Goal: Find contact information: Find contact information

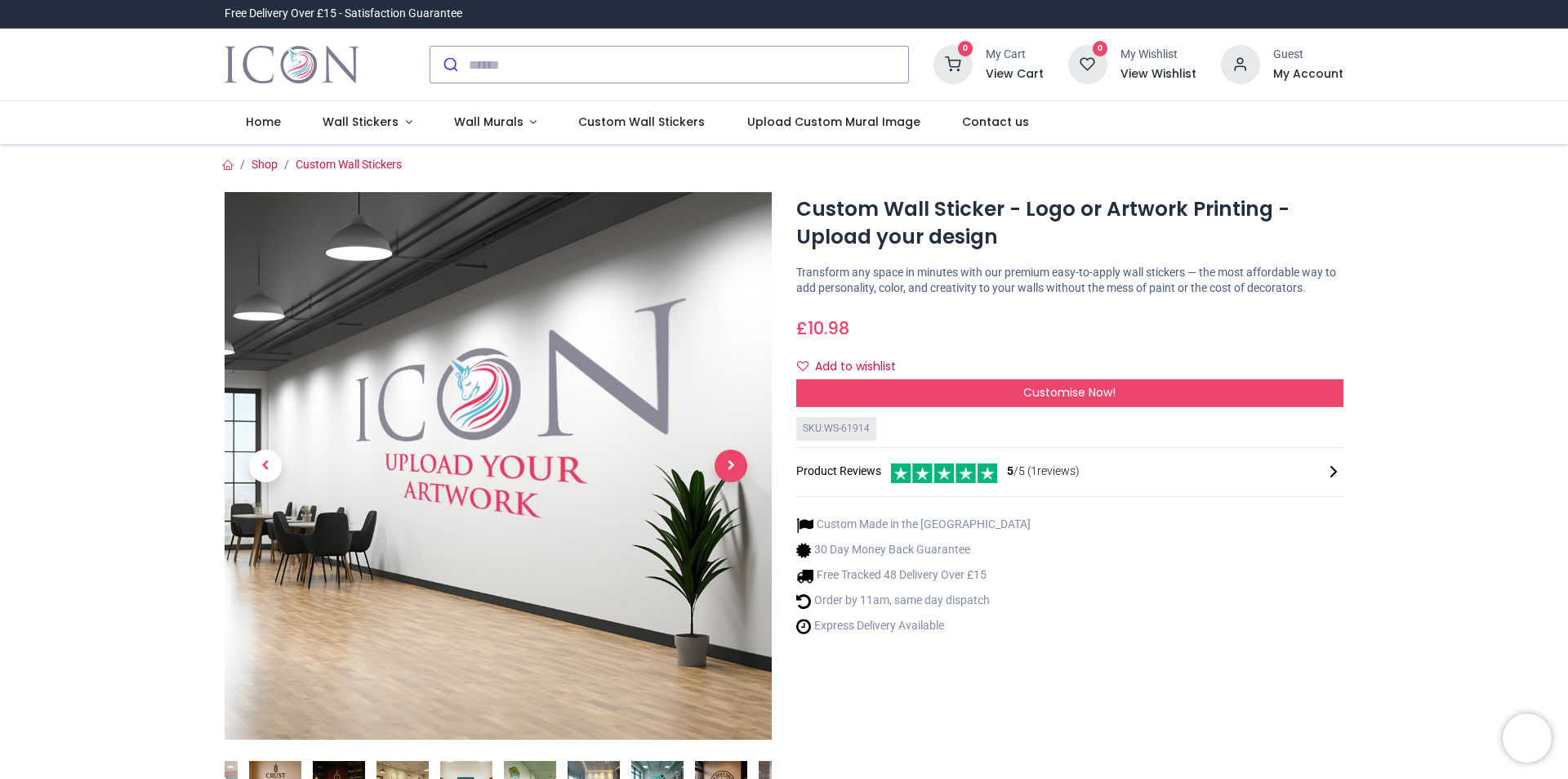
click at [727, 456] on span "Next" at bounding box center [731, 466] width 33 height 33
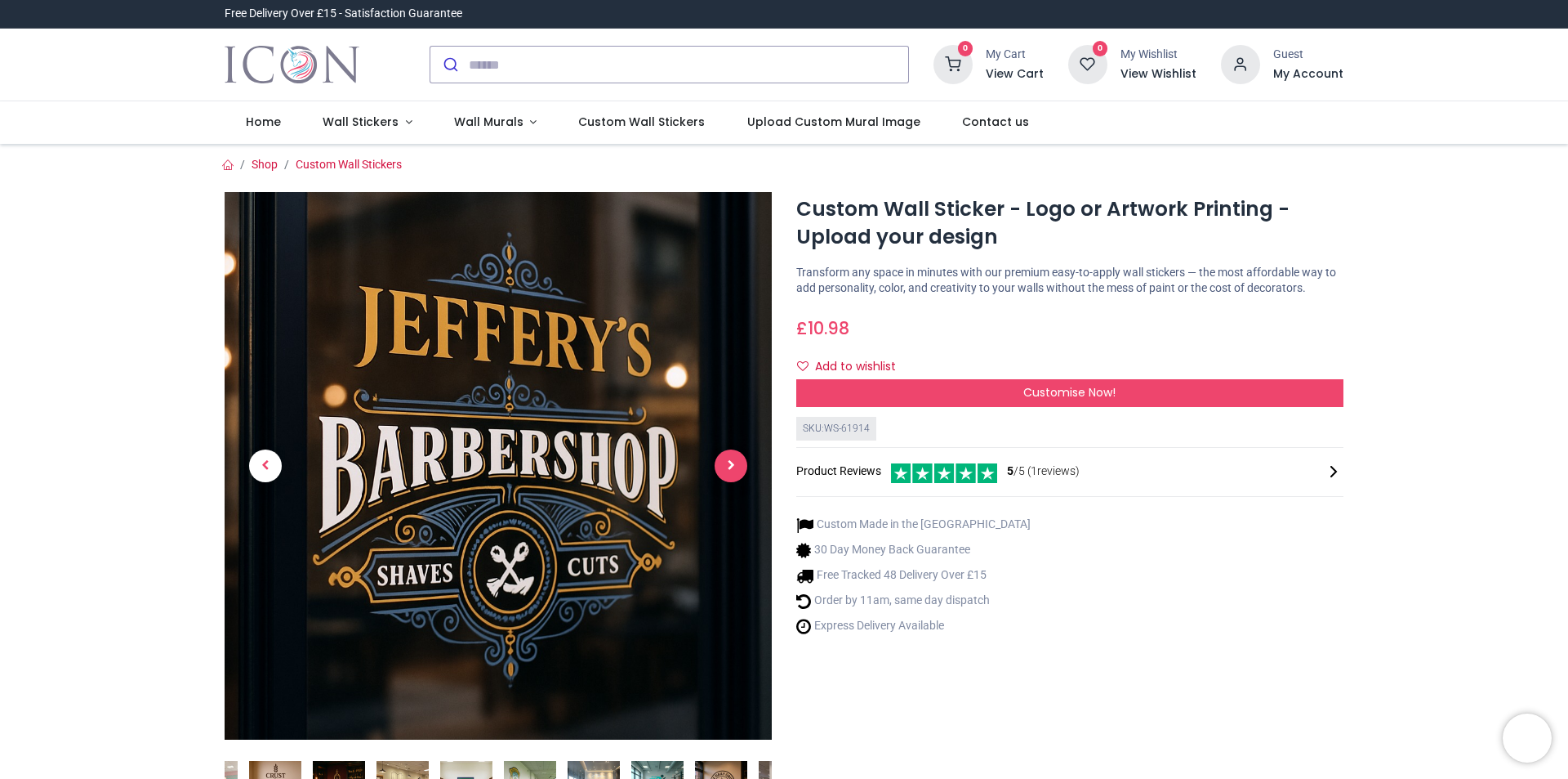
click at [727, 457] on span "Next" at bounding box center [731, 466] width 33 height 33
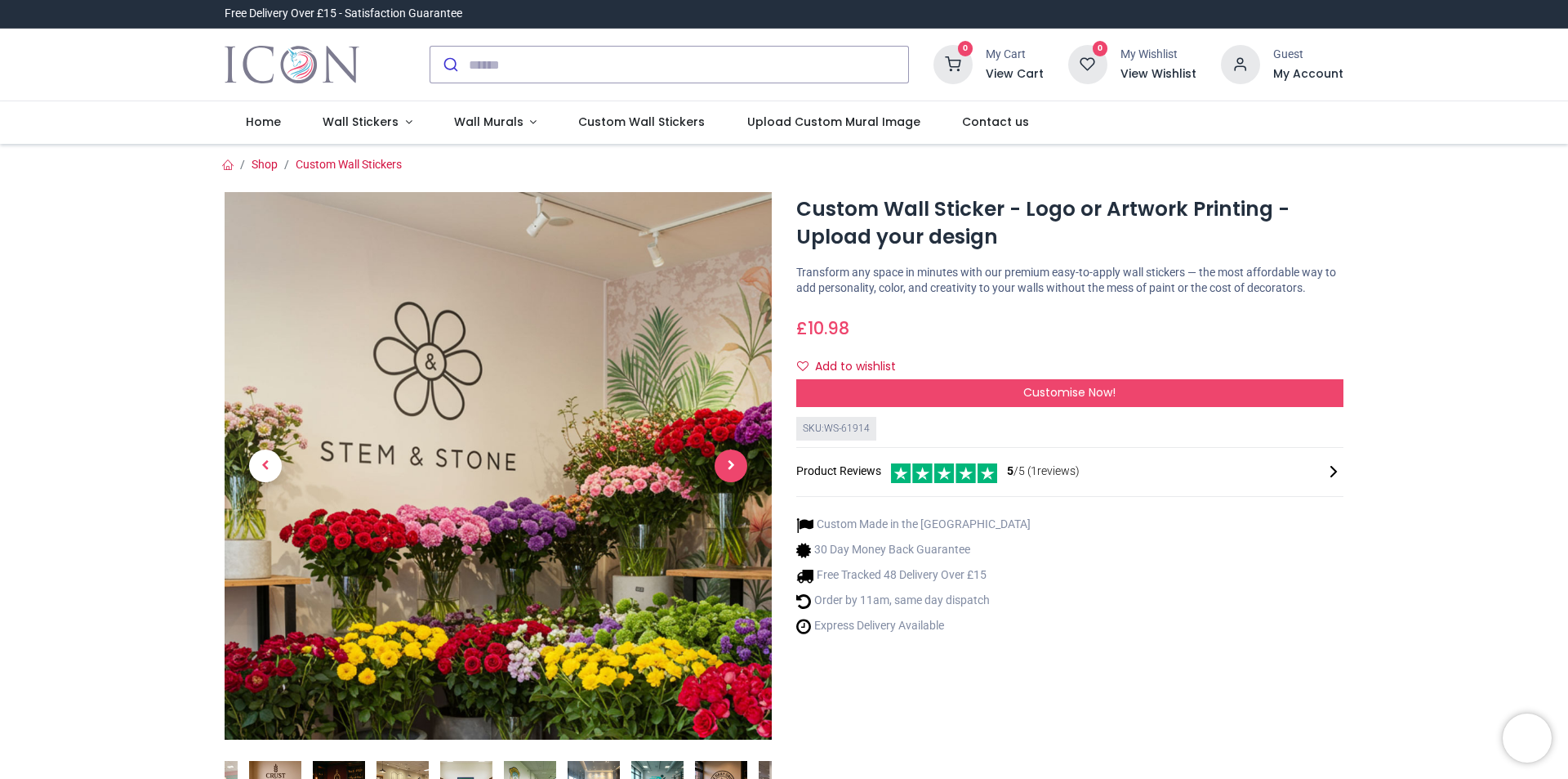
click at [728, 457] on span "Next" at bounding box center [731, 466] width 33 height 33
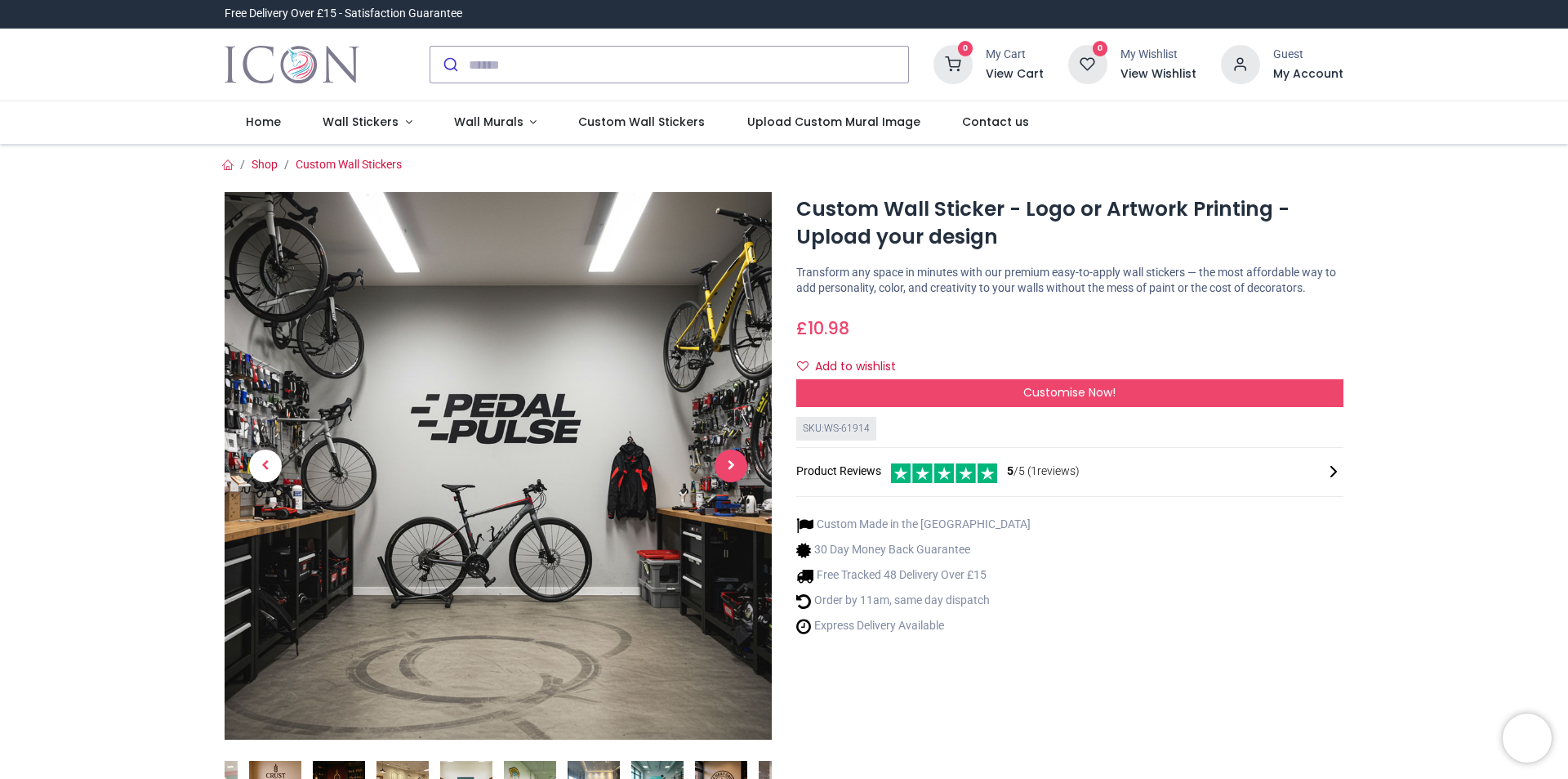
click at [730, 457] on span "Next" at bounding box center [731, 466] width 33 height 33
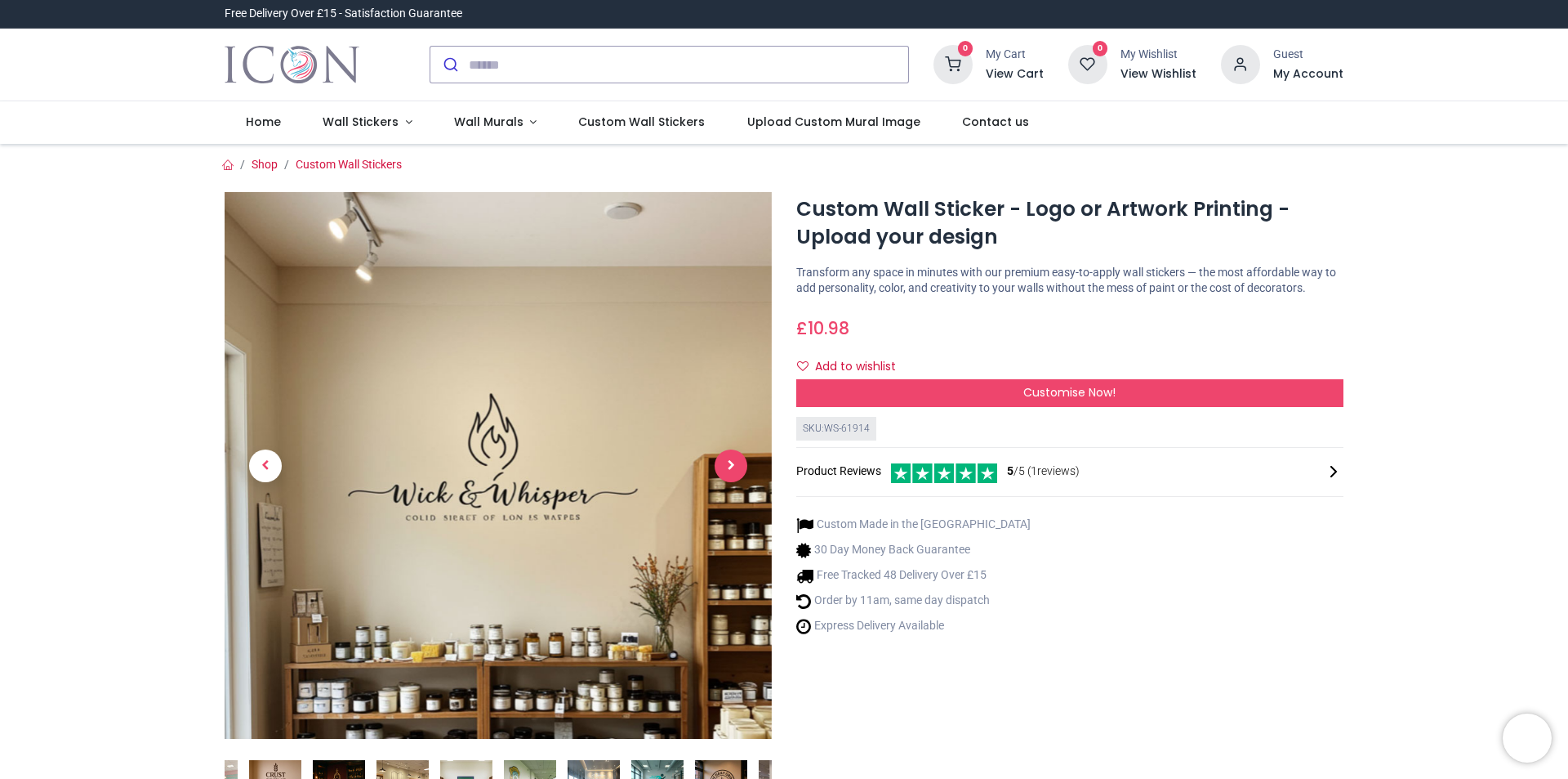
click at [734, 469] on span "Next" at bounding box center [731, 466] width 33 height 33
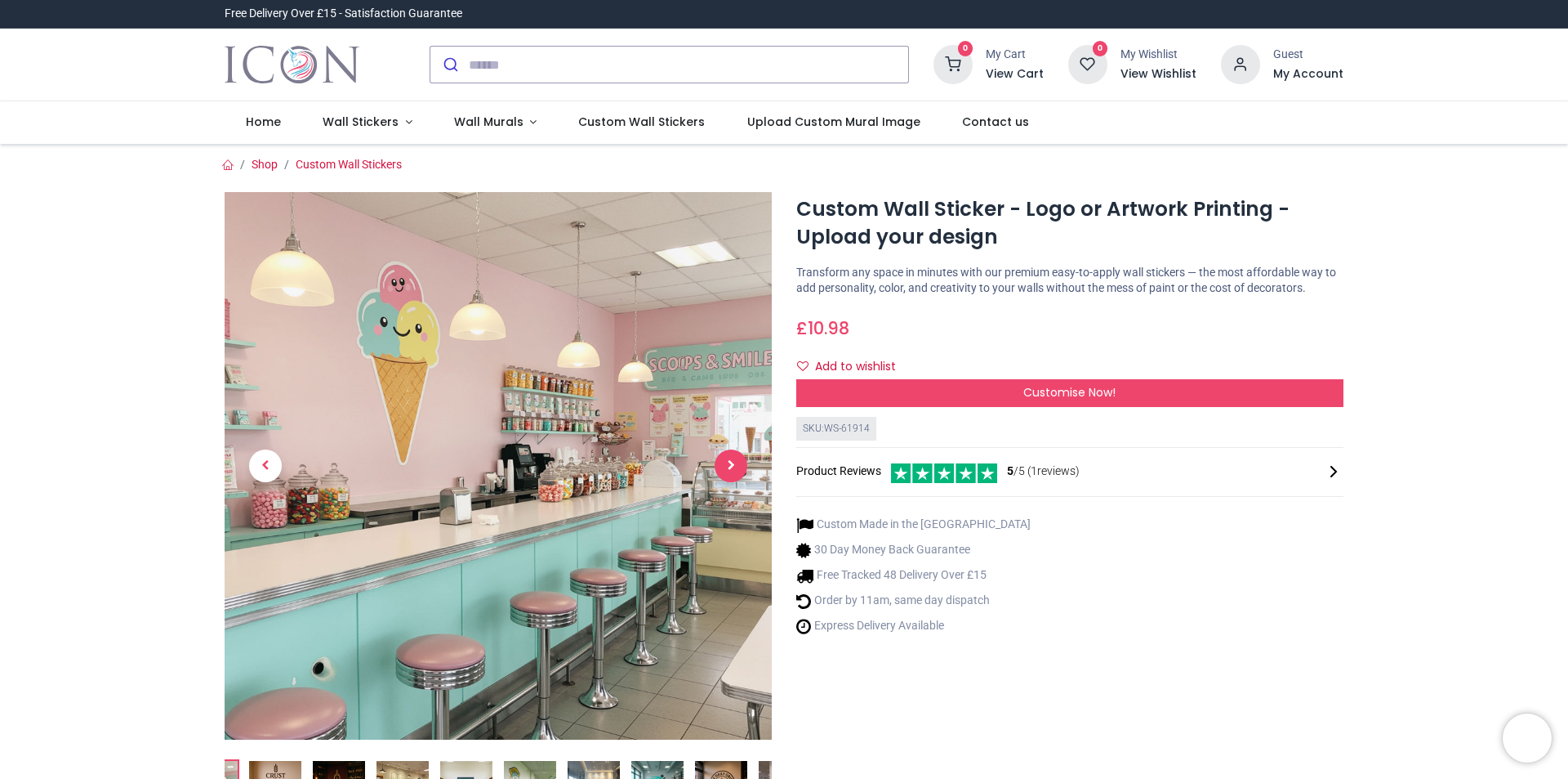
click at [730, 461] on span "Next" at bounding box center [731, 466] width 33 height 33
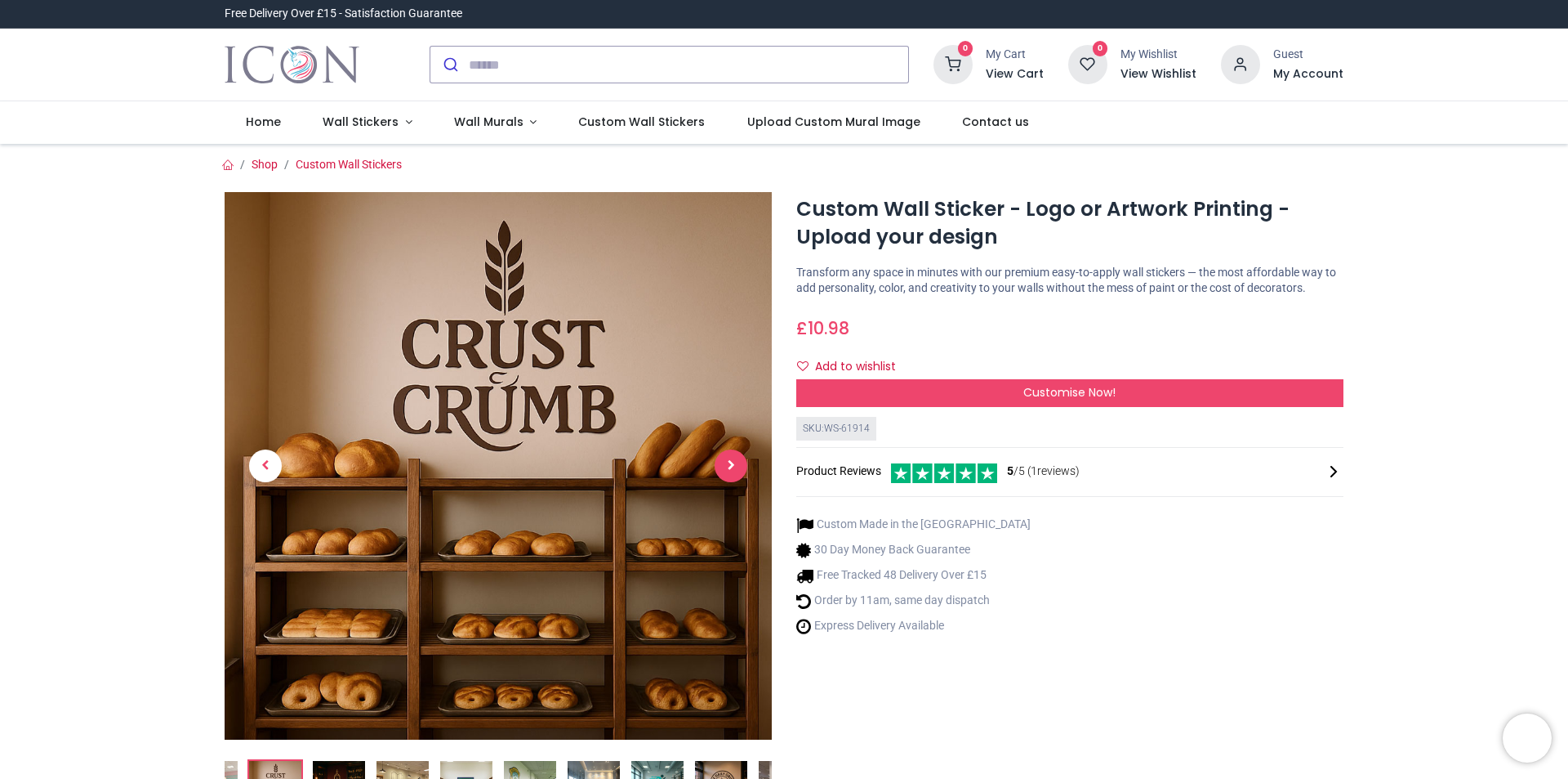
click at [732, 460] on span "Next" at bounding box center [731, 466] width 33 height 33
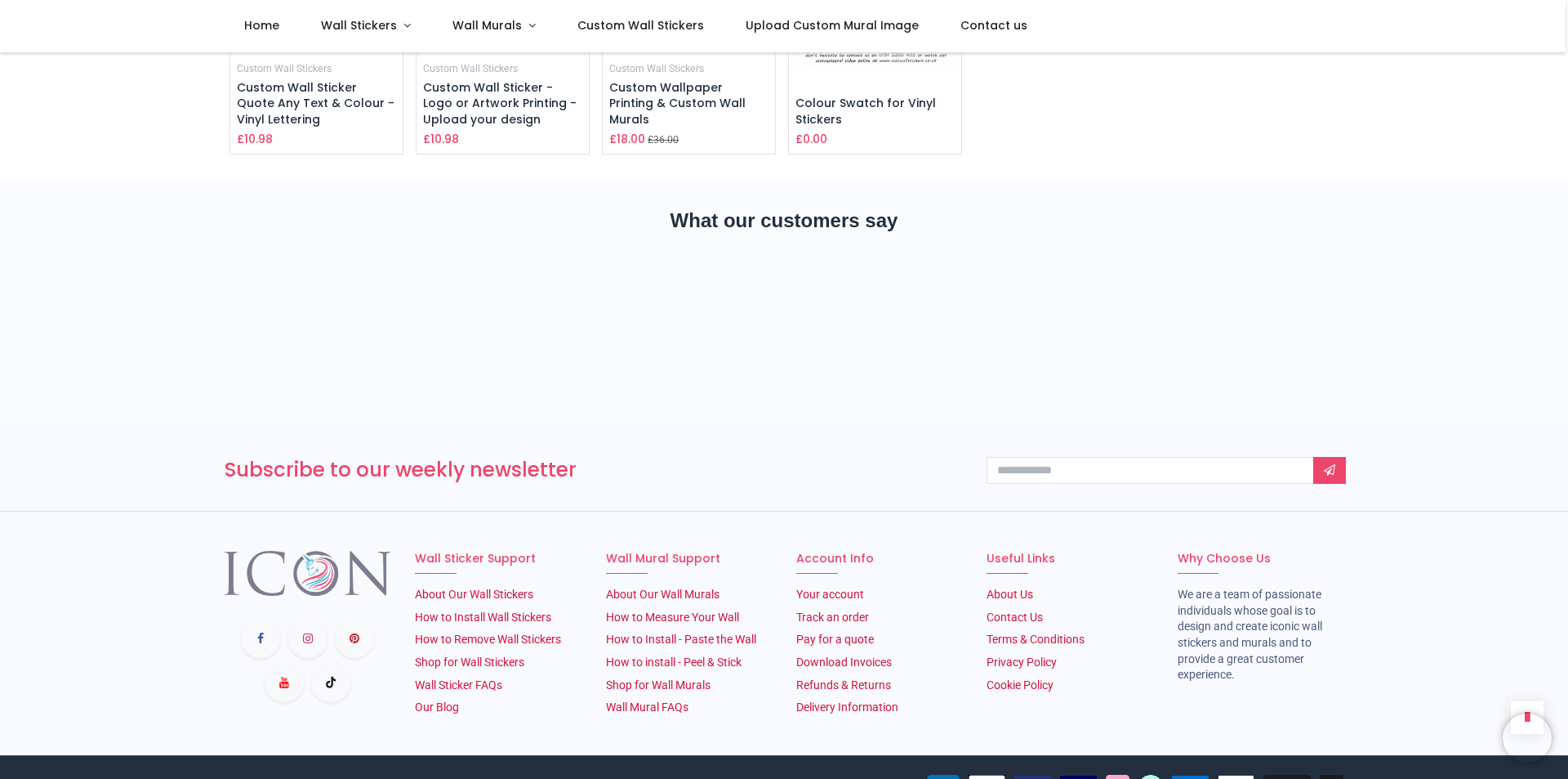
scroll to position [3167, 0]
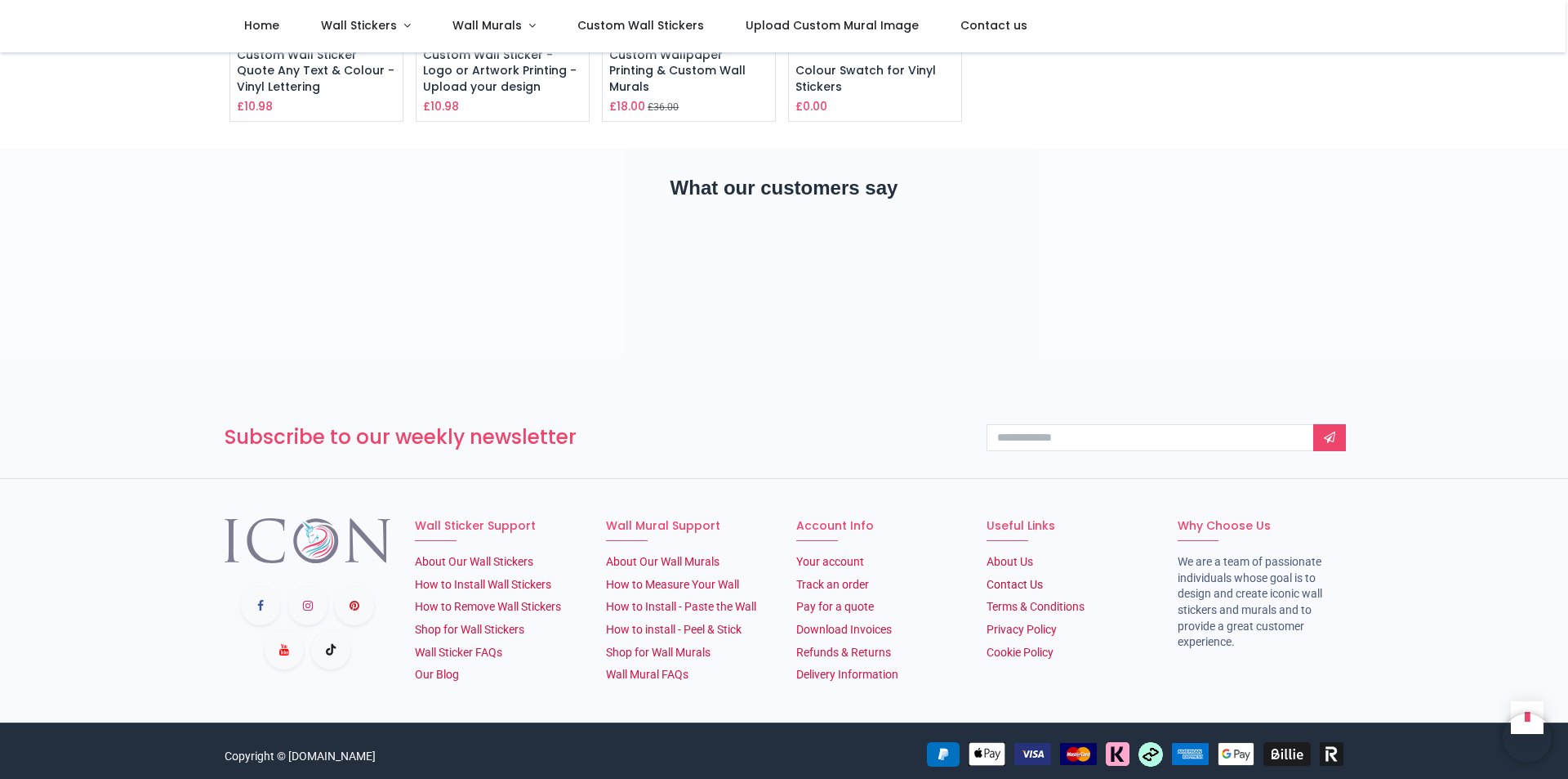
click at [1003, 578] on link "Contact Us" at bounding box center [1015, 584] width 56 height 13
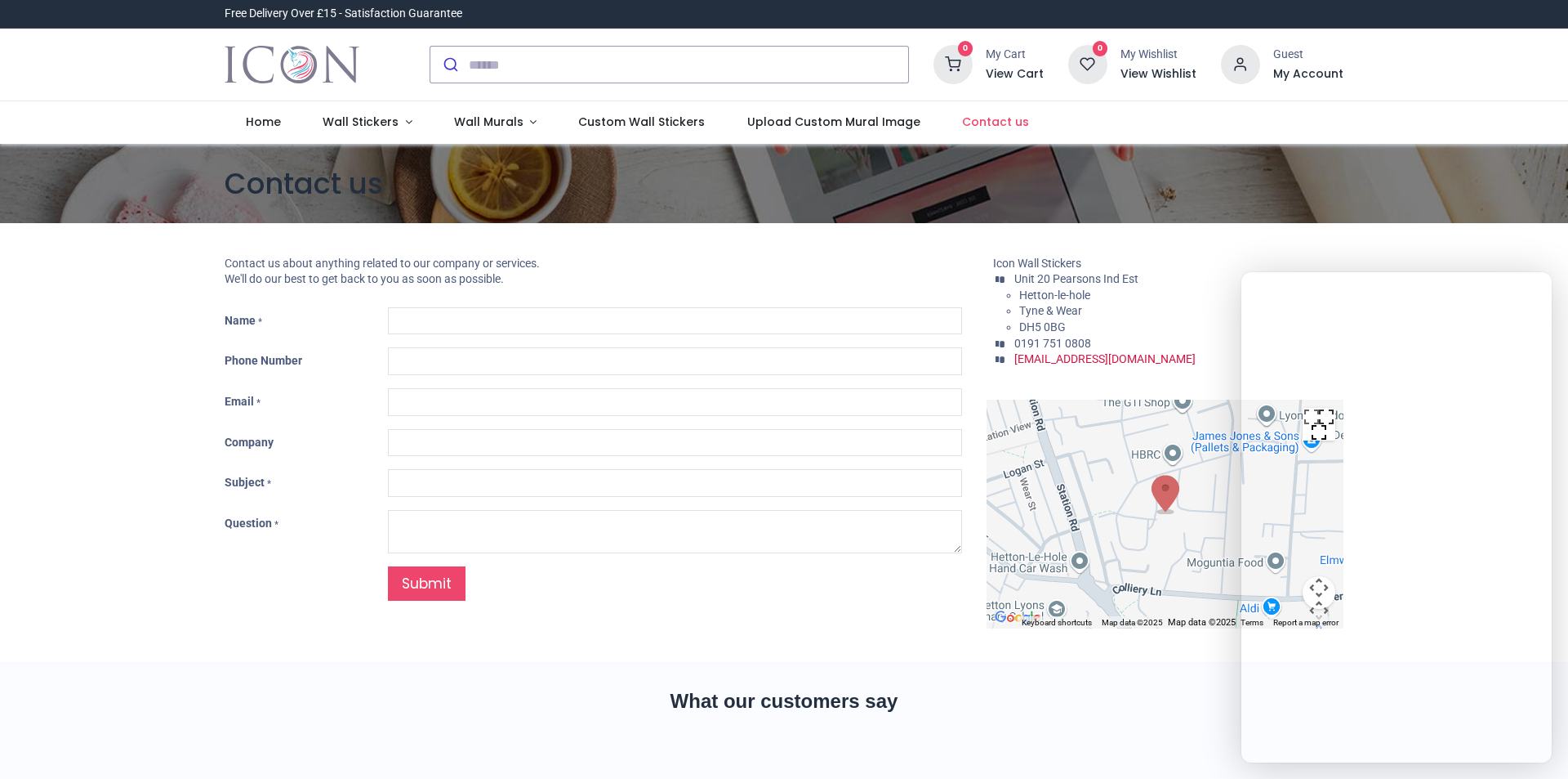
type input "***"
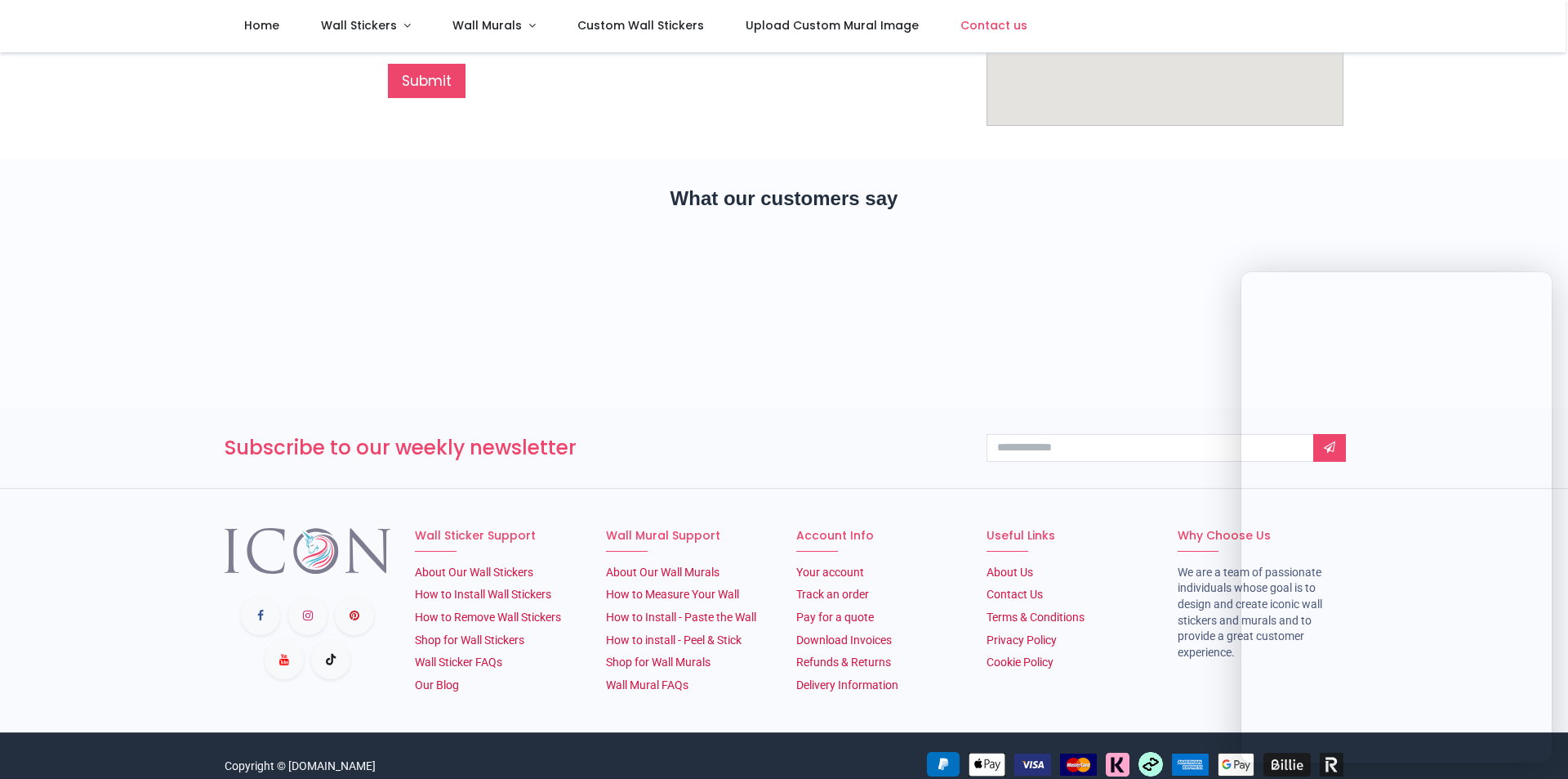
scroll to position [381, 0]
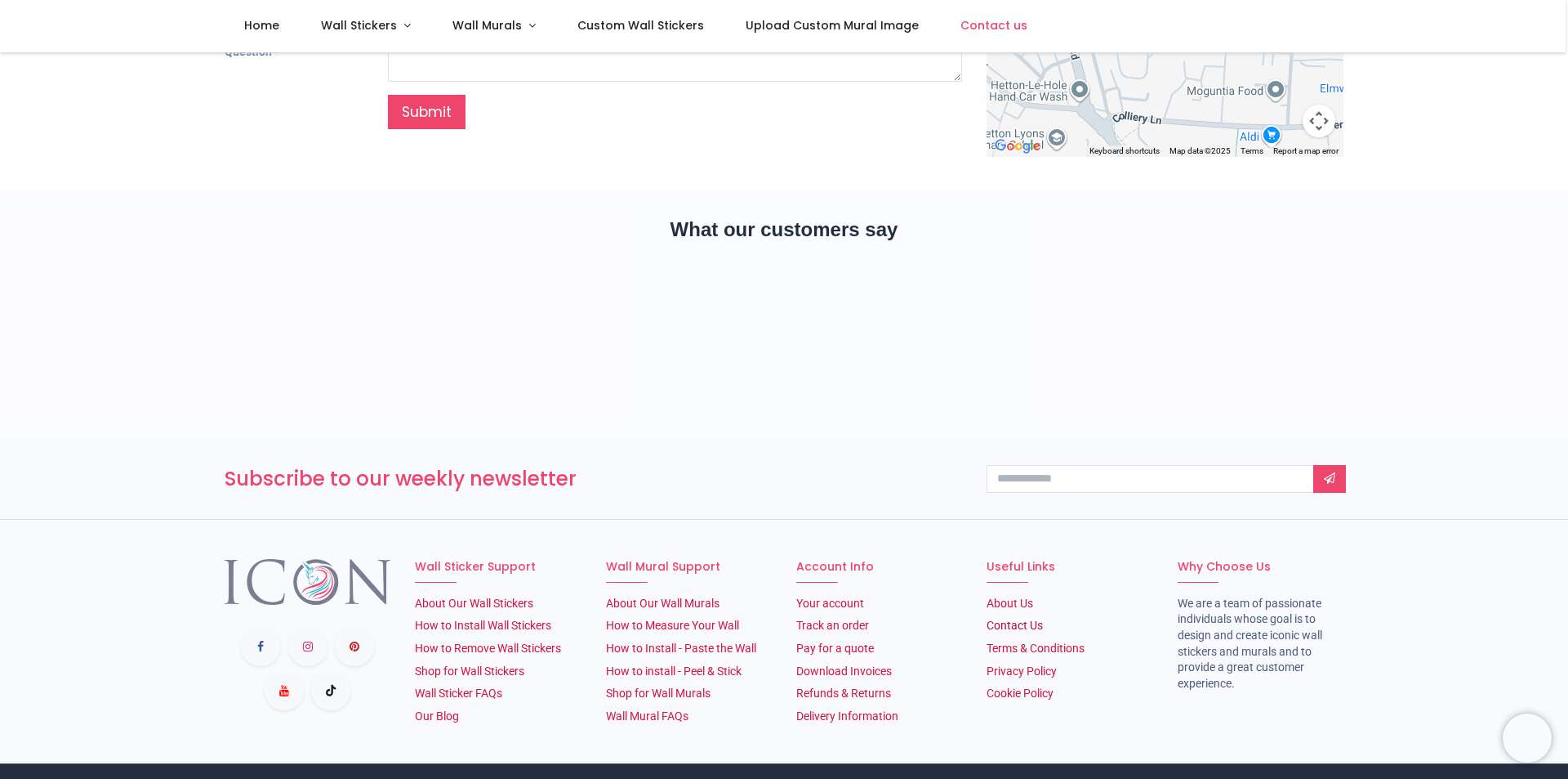
click at [1017, 620] on link "Contact Us" at bounding box center [1015, 625] width 56 height 13
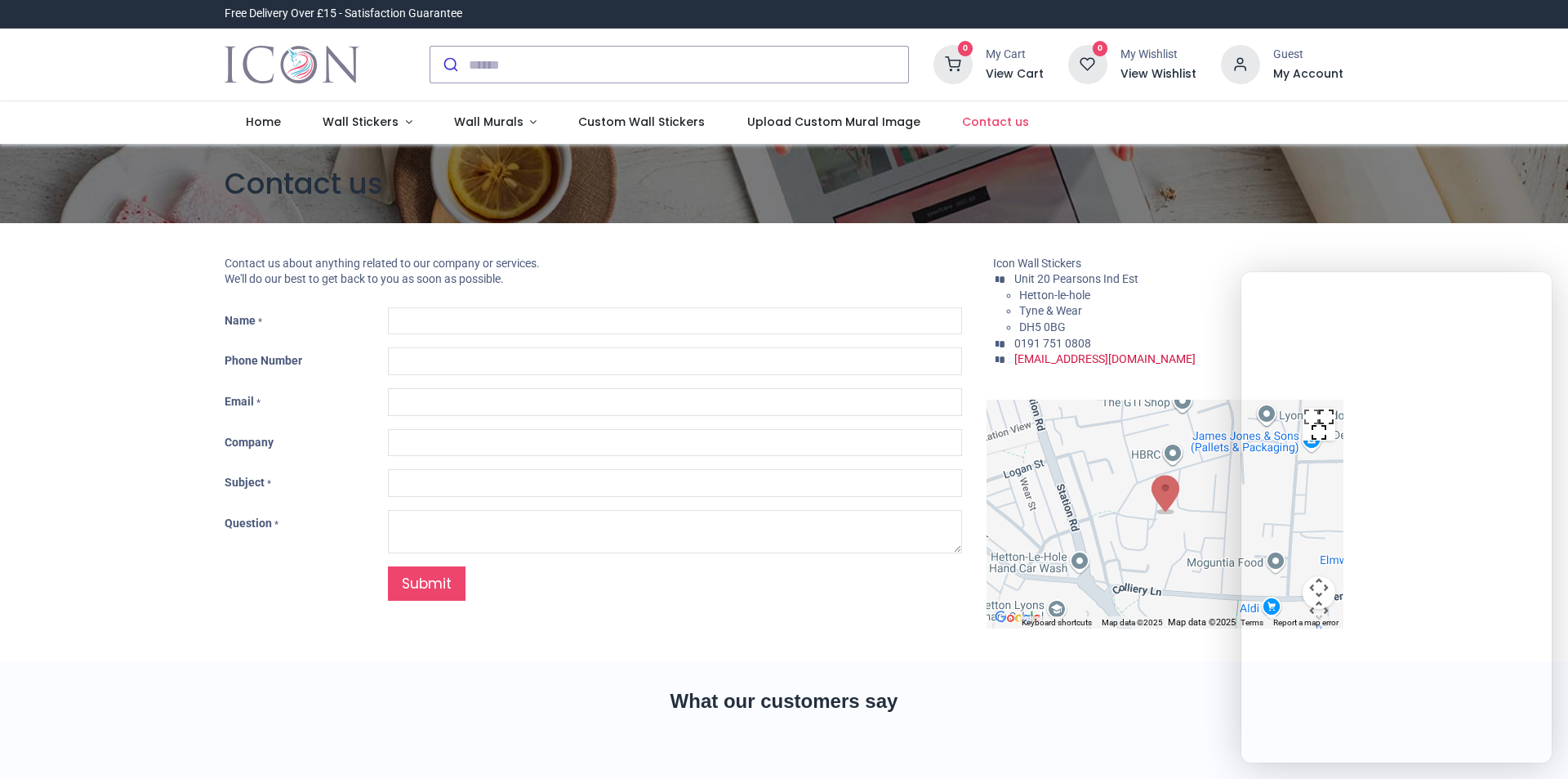
type input "***"
